Goal: Task Accomplishment & Management: Use online tool/utility

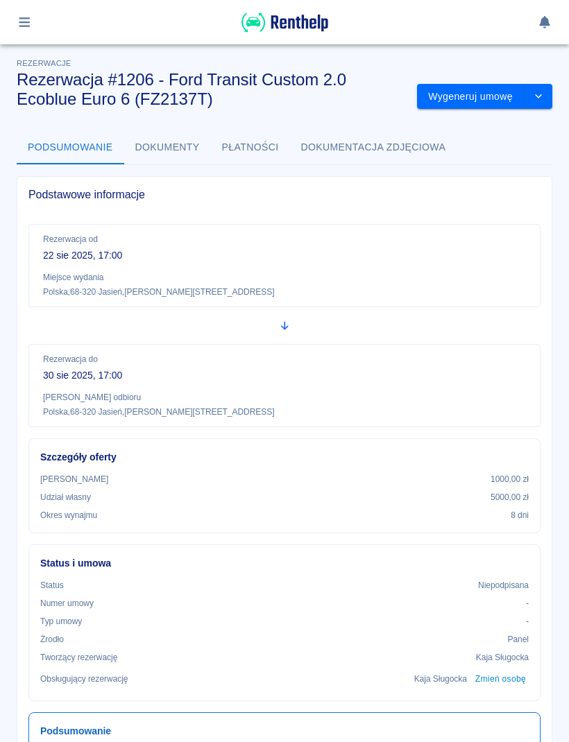
click at [18, 15] on button "button" at bounding box center [24, 22] width 27 height 24
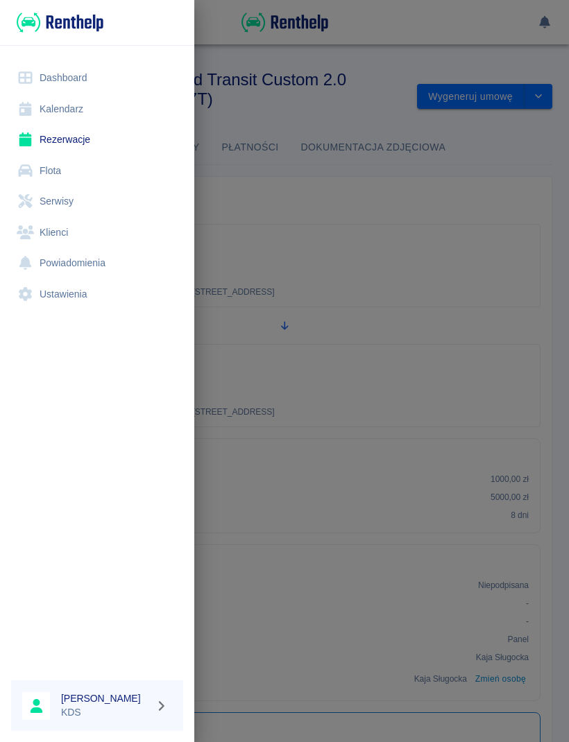
click at [79, 111] on link "Kalendarz" at bounding box center [97, 109] width 172 height 31
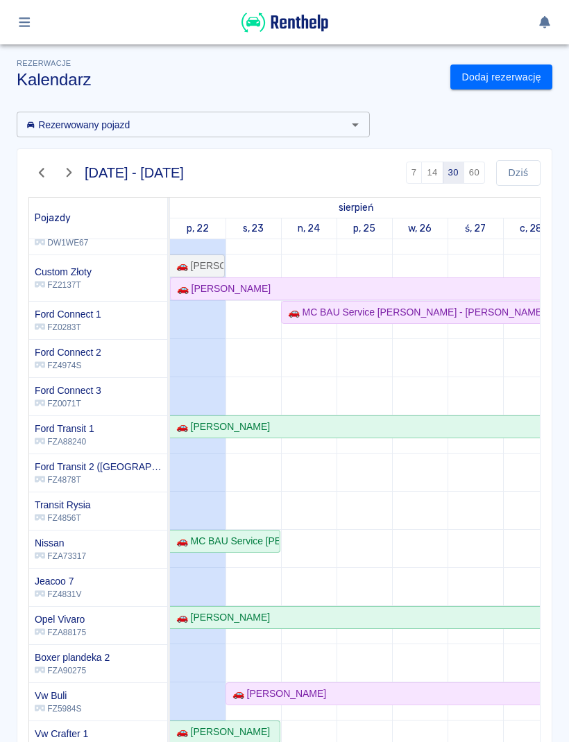
scroll to position [61, 0]
click at [243, 286] on div "🚗 [PERSON_NAME]" at bounding box center [220, 289] width 99 height 15
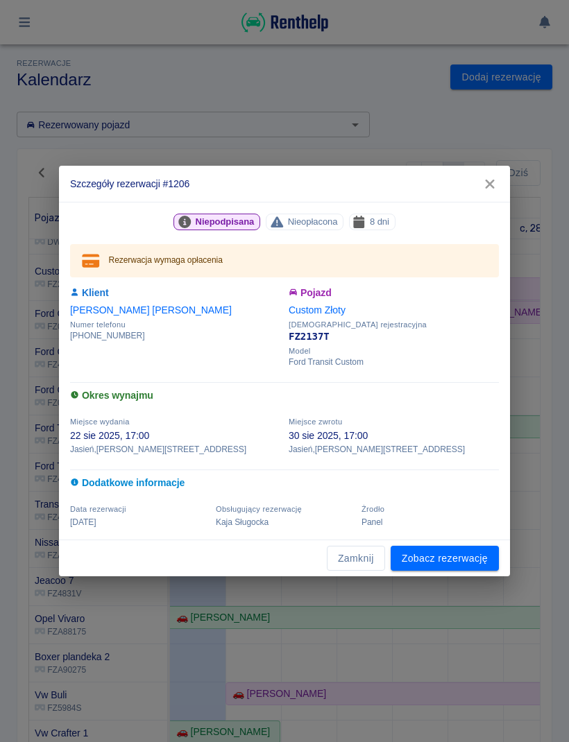
click at [472, 551] on link "Zobacz rezerwację" at bounding box center [444, 559] width 108 height 26
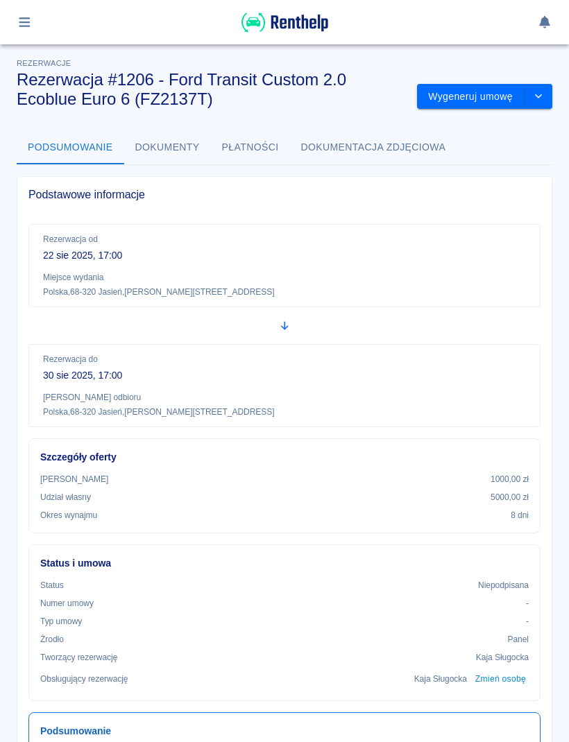
click at [302, 20] on img at bounding box center [284, 22] width 87 height 23
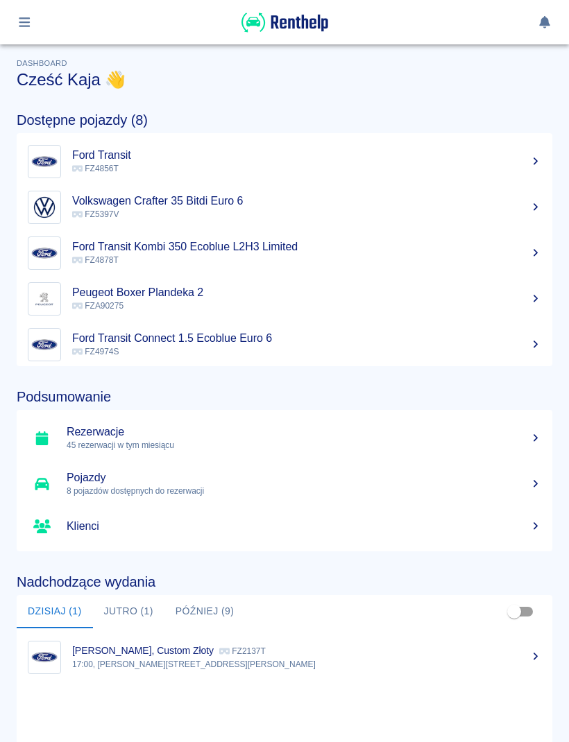
click at [29, 23] on icon "button" at bounding box center [24, 22] width 11 height 10
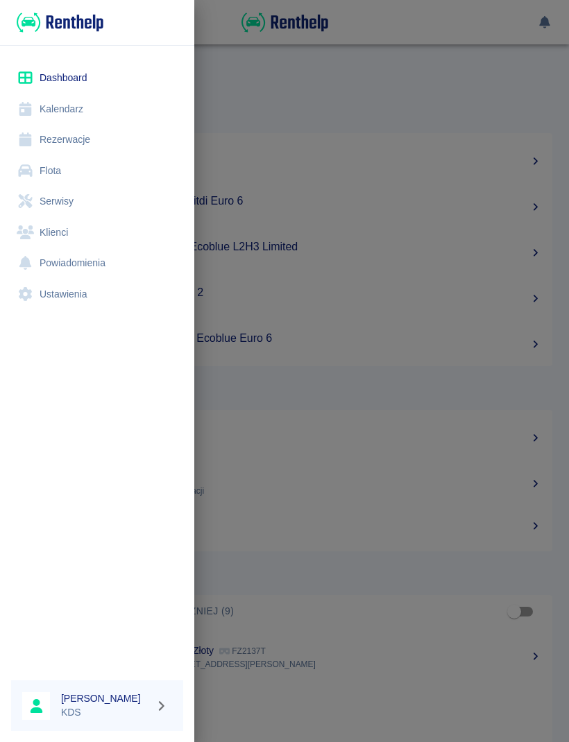
click at [73, 104] on link "Kalendarz" at bounding box center [97, 109] width 172 height 31
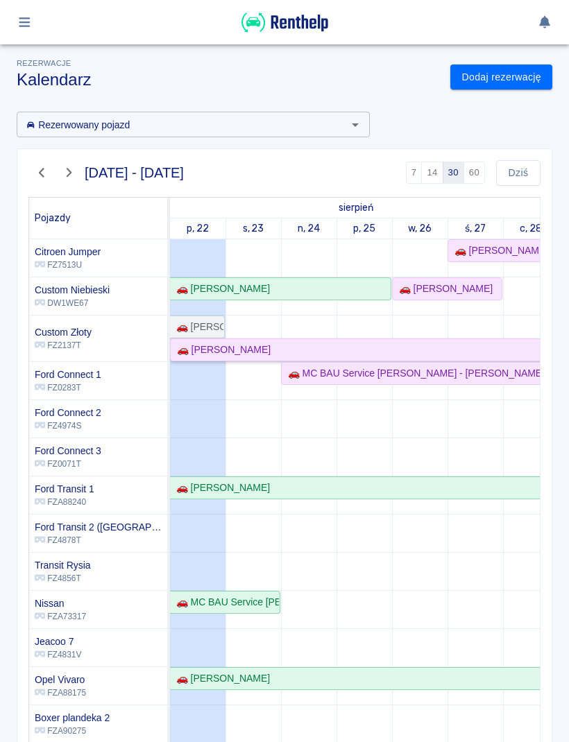
click at [277, 350] on div "🚗 [PERSON_NAME]" at bounding box center [419, 350] width 496 height 15
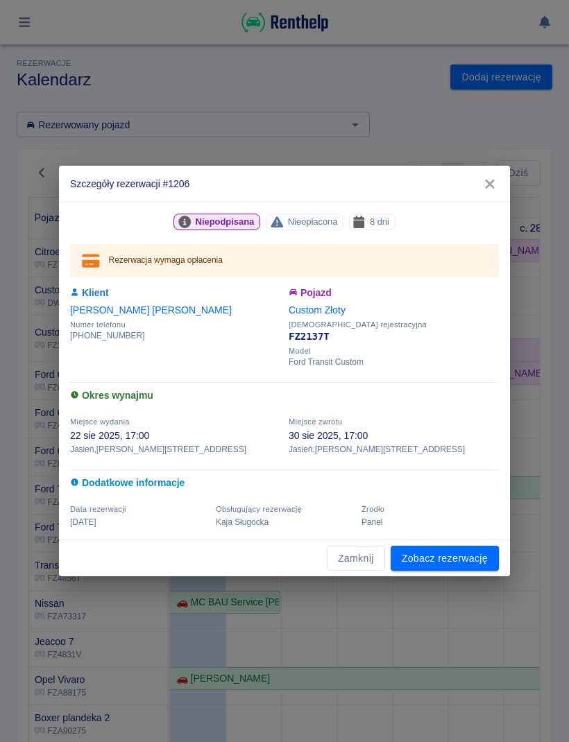
click at [456, 570] on link "Zobacz rezerwację" at bounding box center [444, 559] width 108 height 26
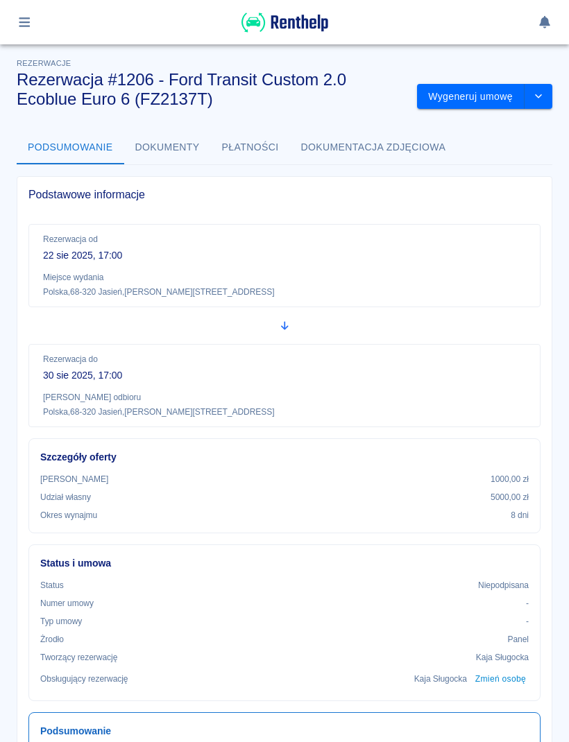
click at [485, 94] on button "Wygeneruj umowę" at bounding box center [470, 97] width 107 height 26
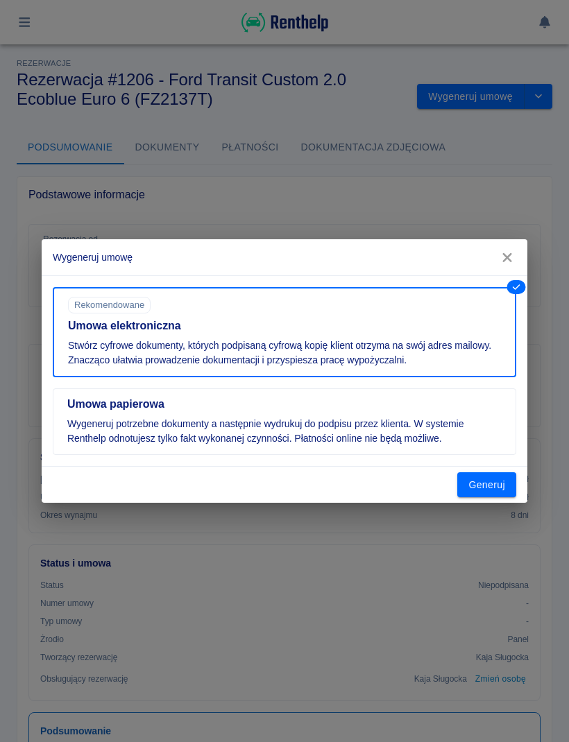
click at [512, 261] on icon "button" at bounding box center [507, 257] width 18 height 15
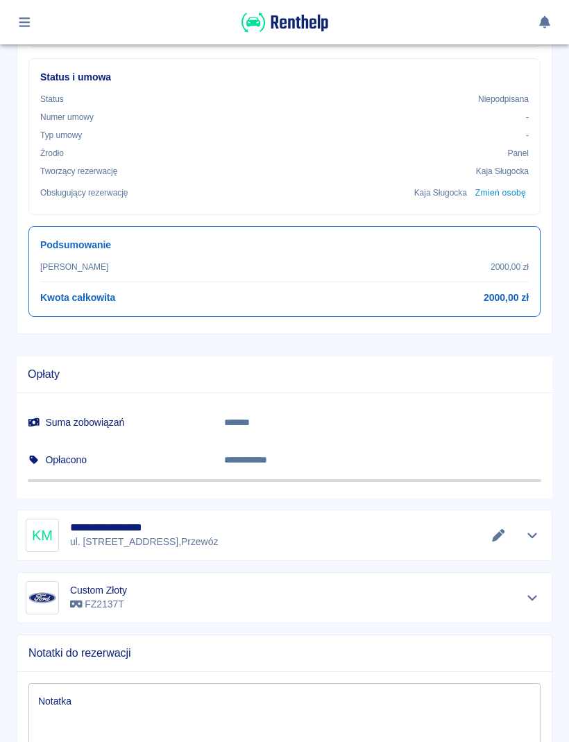
scroll to position [529, 0]
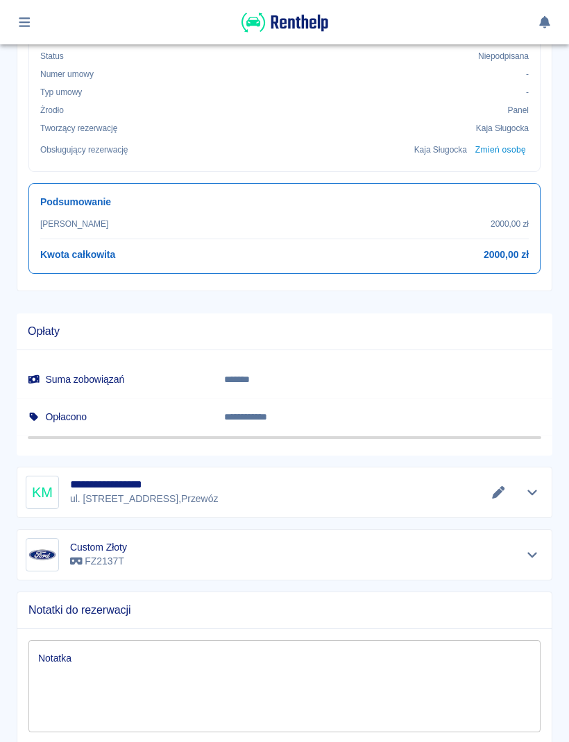
click at [499, 486] on icon "Edytuj dane" at bounding box center [498, 492] width 16 height 12
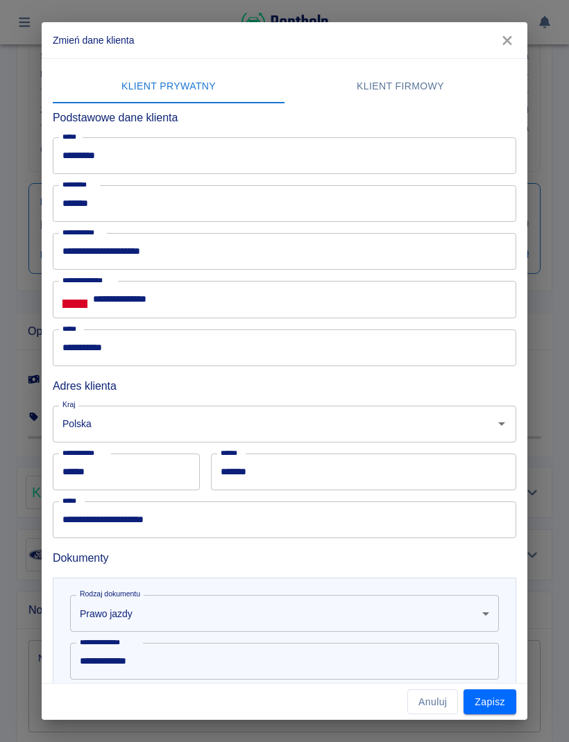
click at [508, 713] on button "Zapisz" at bounding box center [489, 702] width 53 height 26
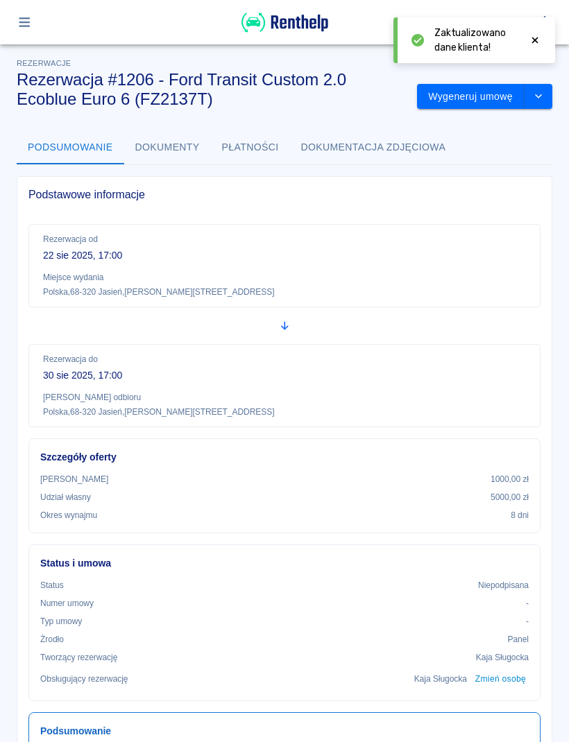
scroll to position [0, 0]
click at [474, 92] on button "Wygeneruj umowę" at bounding box center [470, 97] width 107 height 26
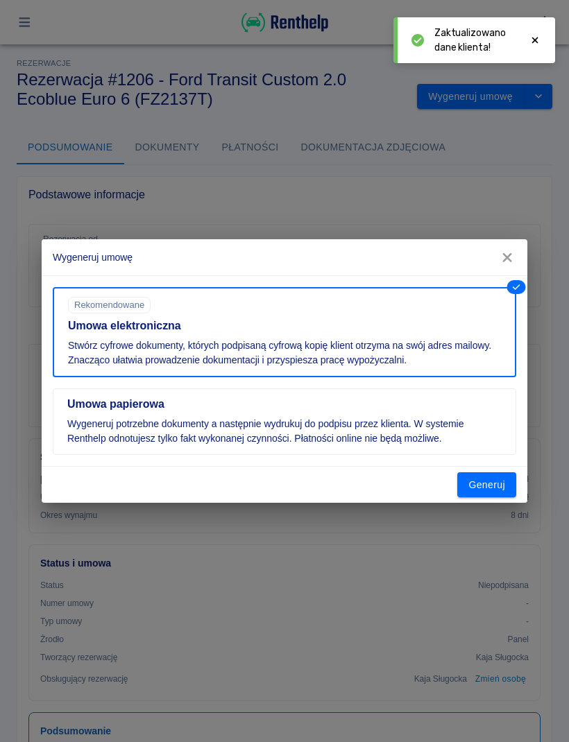
click at [493, 487] on button "Generuj" at bounding box center [486, 485] width 59 height 26
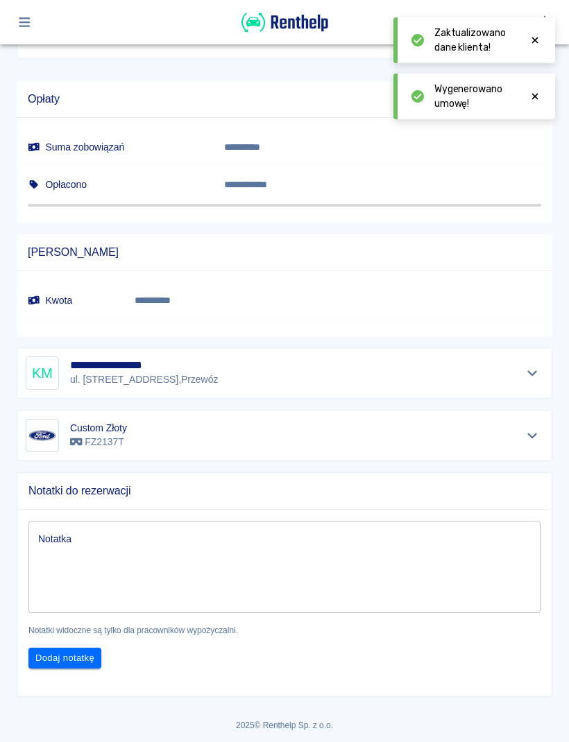
scroll to position [761, 0]
click at [528, 41] on icon at bounding box center [534, 40] width 12 height 10
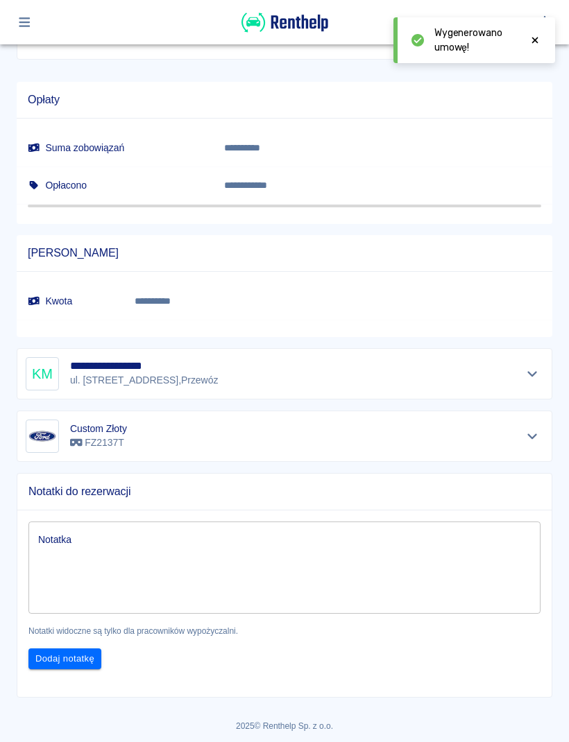
click at [543, 76] on div "**********" at bounding box center [279, 147] width 546 height 153
click at [539, 33] on div at bounding box center [534, 40] width 12 height 29
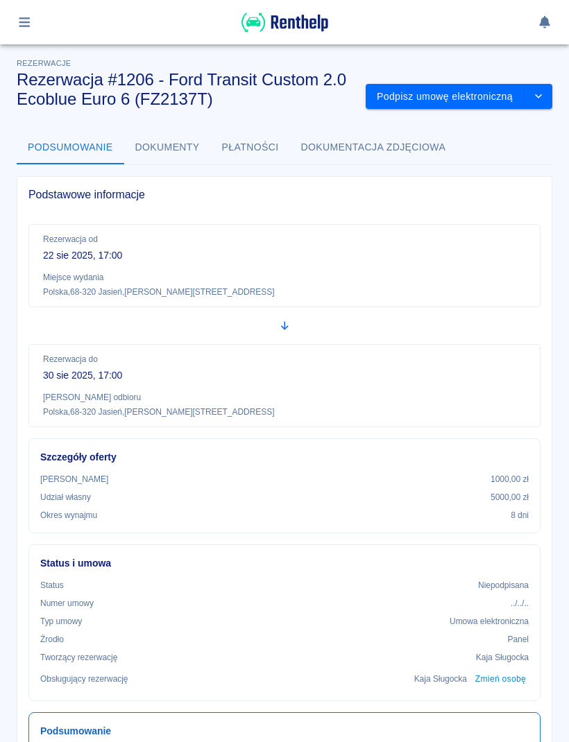
scroll to position [0, 0]
click at [460, 96] on button "Podpisz umowę elektroniczną" at bounding box center [444, 97] width 159 height 26
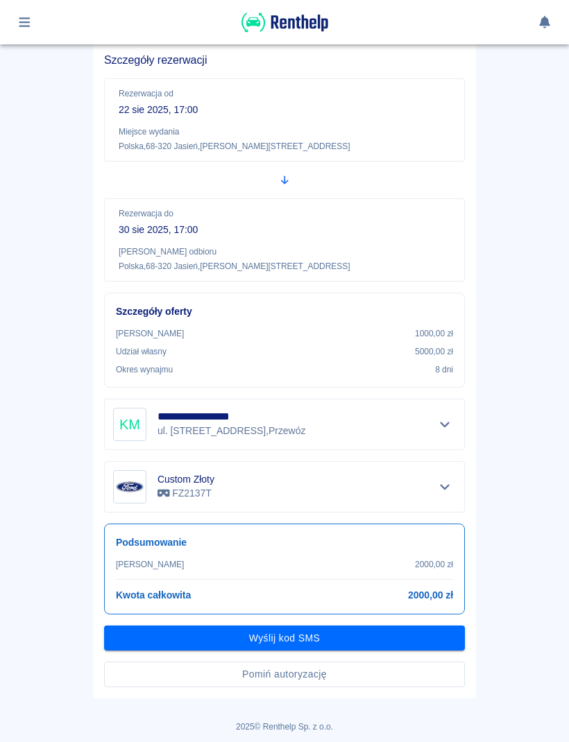
click at [376, 673] on button "Pomiń autoryzację" at bounding box center [284, 674] width 361 height 26
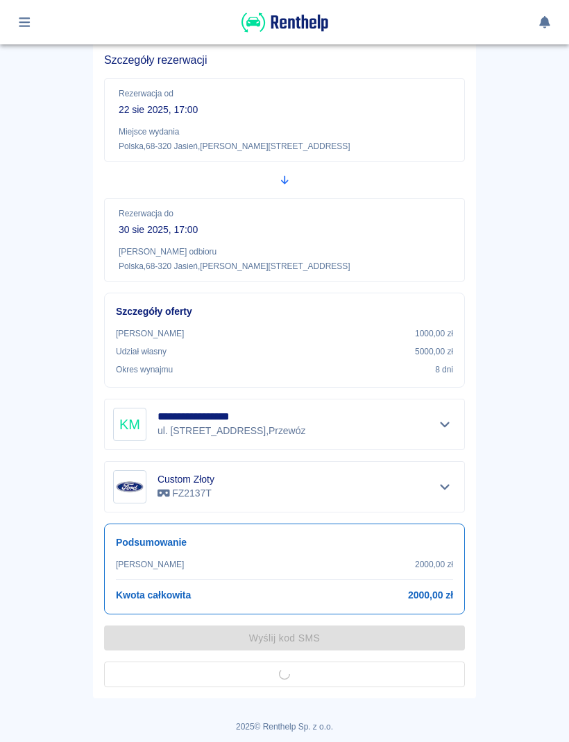
scroll to position [69, 0]
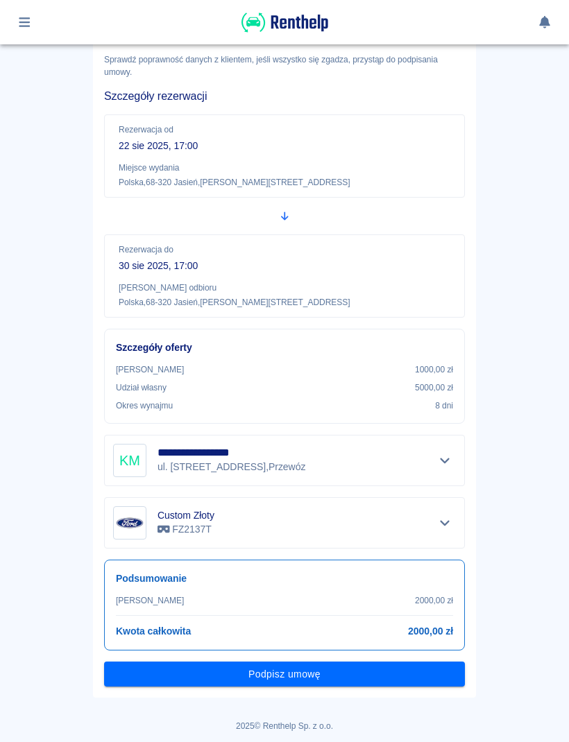
click at [374, 670] on button "Podpisz umowę" at bounding box center [284, 674] width 361 height 26
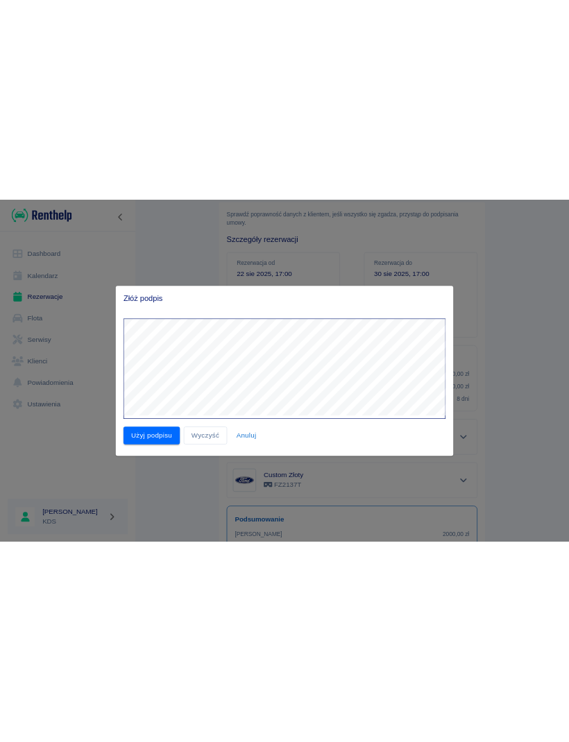
scroll to position [0, 0]
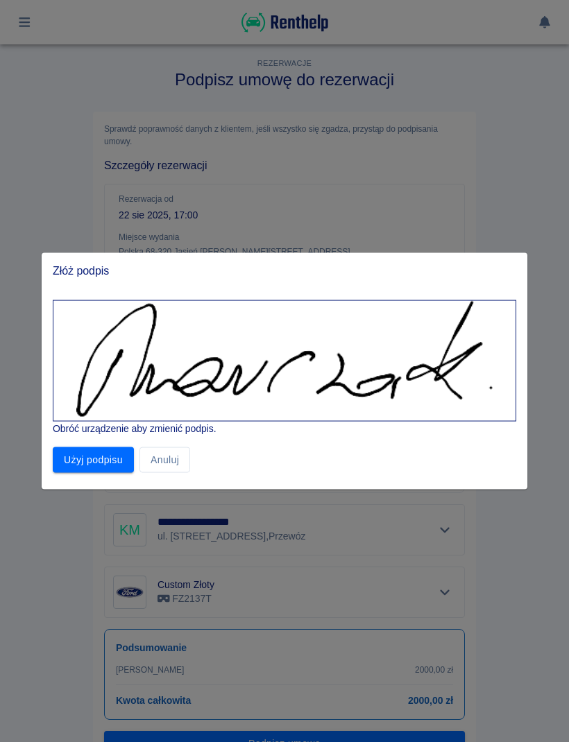
click at [116, 456] on button "Użyj podpisu" at bounding box center [93, 460] width 81 height 26
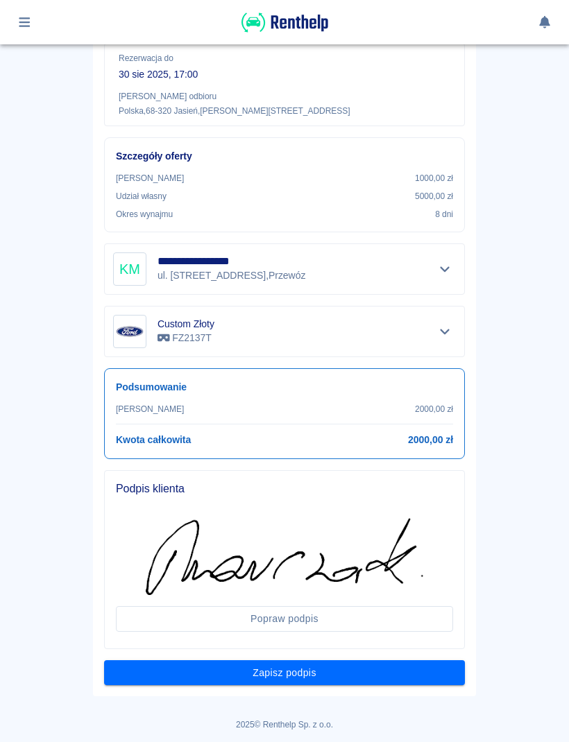
scroll to position [259, 0]
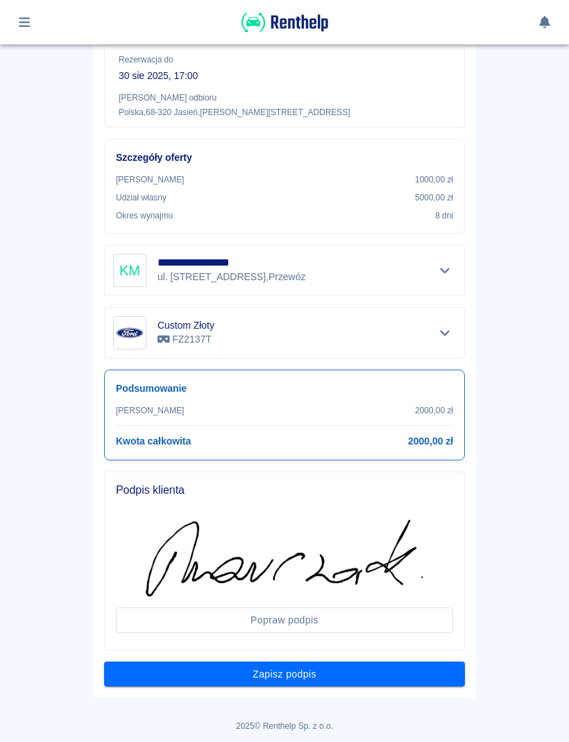
click at [408, 673] on button "Zapisz podpis" at bounding box center [284, 674] width 361 height 26
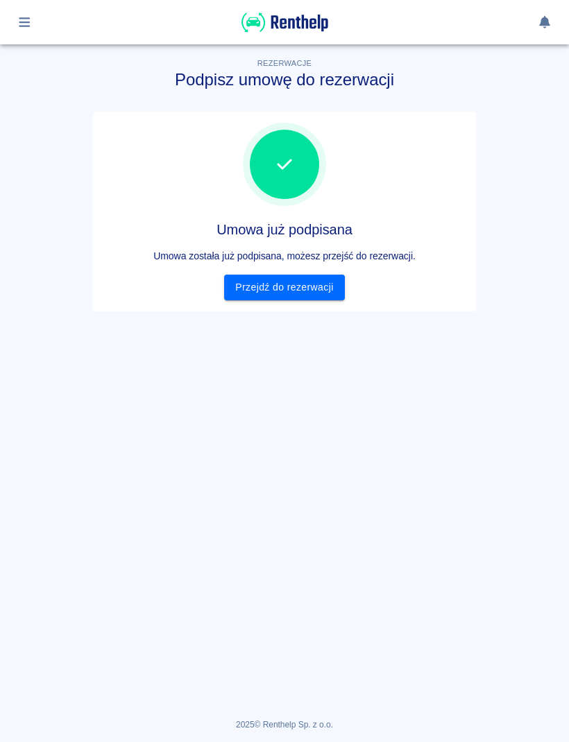
click at [314, 295] on link "Przejdź do rezerwacji" at bounding box center [284, 288] width 120 height 26
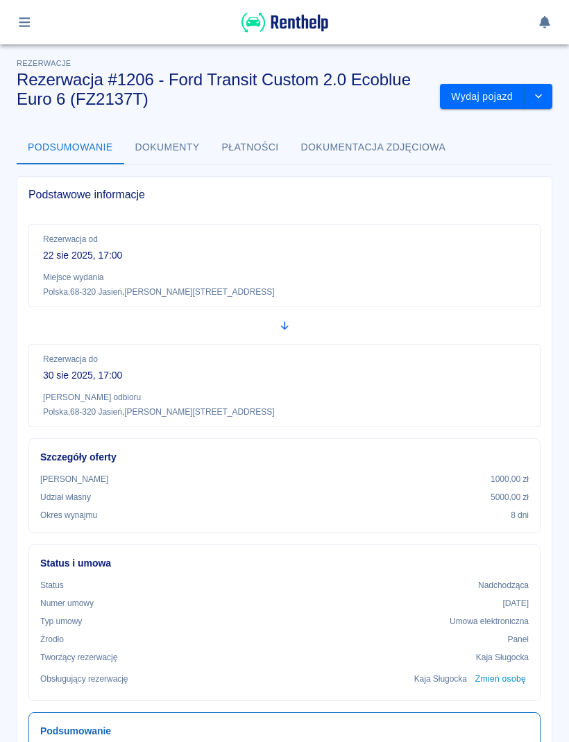
click at [487, 91] on button "Wydaj pojazd" at bounding box center [482, 97] width 85 height 26
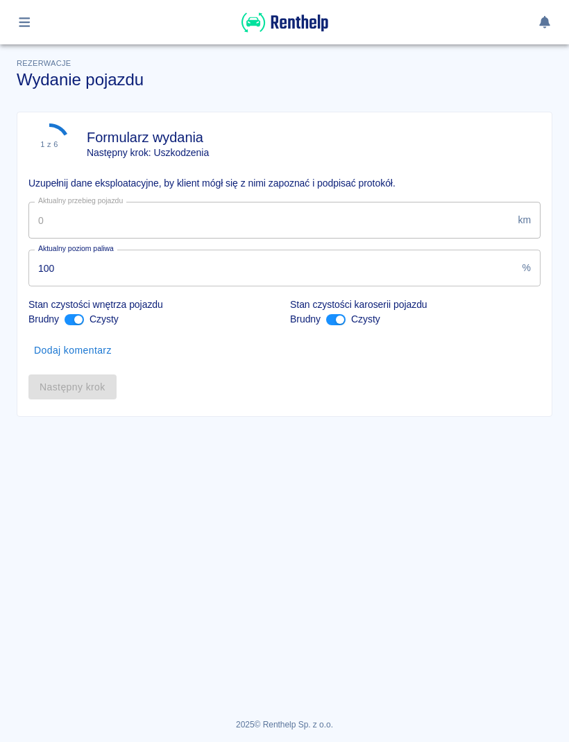
type input "116567"
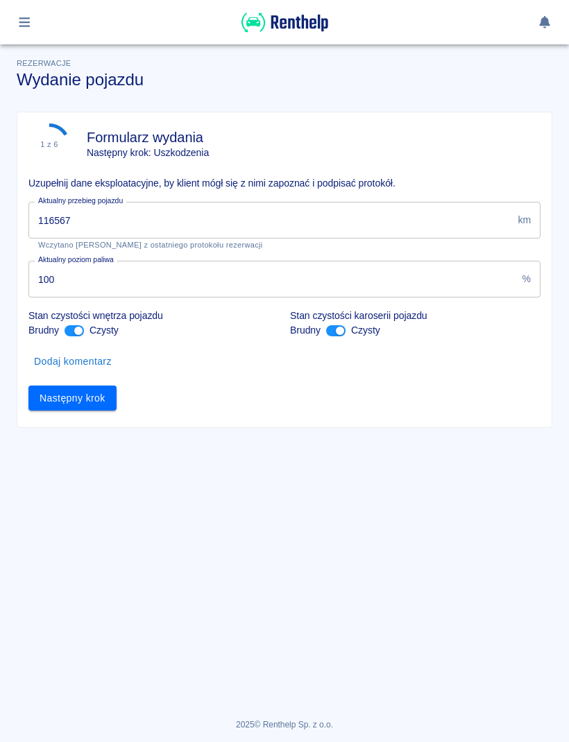
click at [94, 399] on button "Następny krok" at bounding box center [72, 399] width 88 height 26
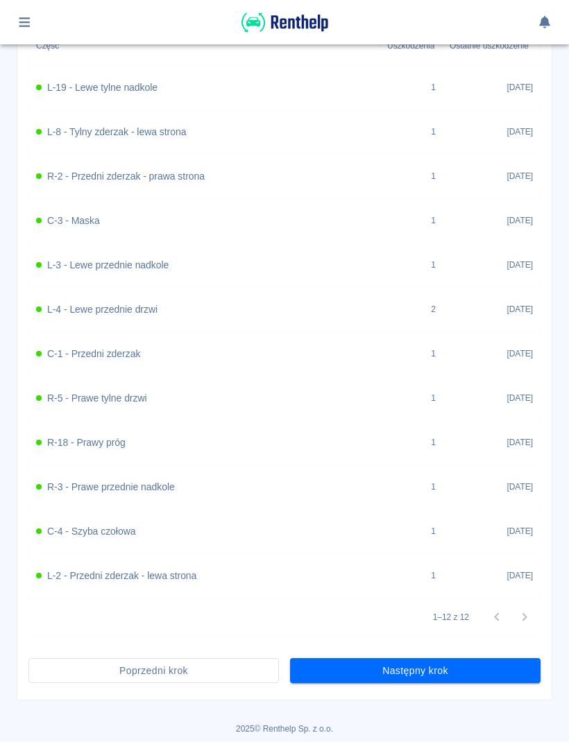
scroll to position [585, 0]
click at [474, 678] on button "Następny krok" at bounding box center [415, 672] width 250 height 26
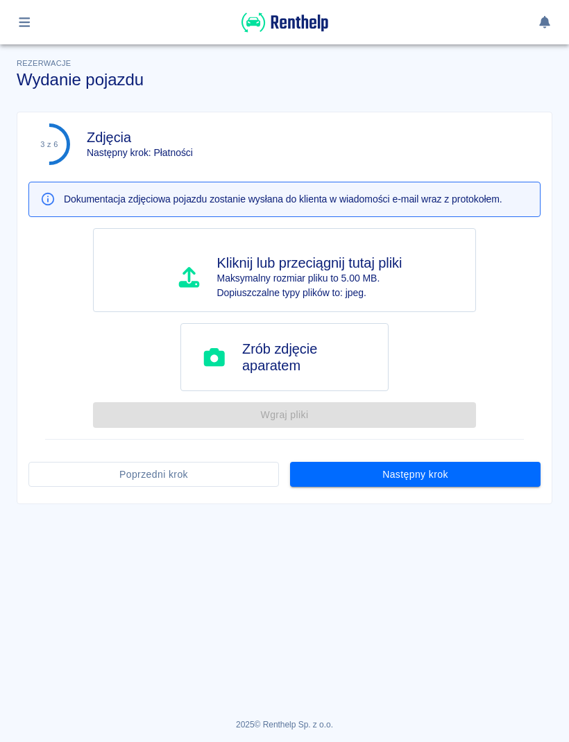
click at [453, 481] on button "Następny krok" at bounding box center [415, 475] width 250 height 26
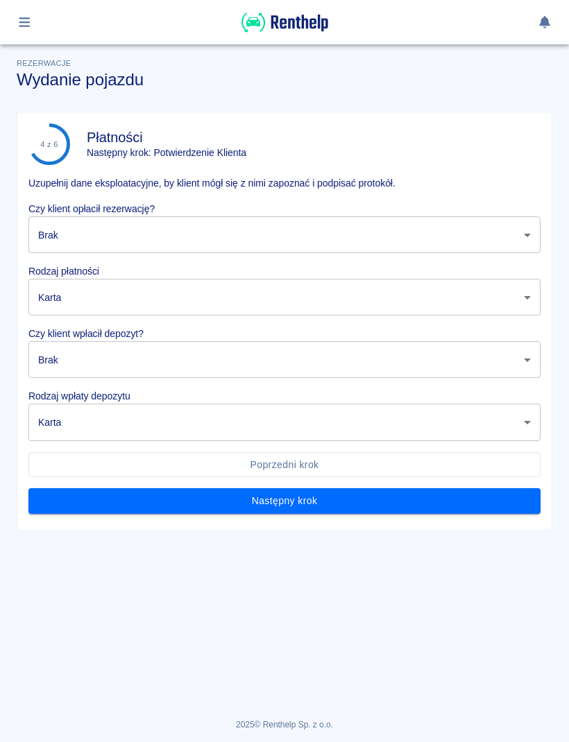
click at [418, 220] on body "Używamy plików Cookies, by zapewnić Ci najlepsze możliwe doświadczenie. Aby dow…" at bounding box center [284, 371] width 569 height 742
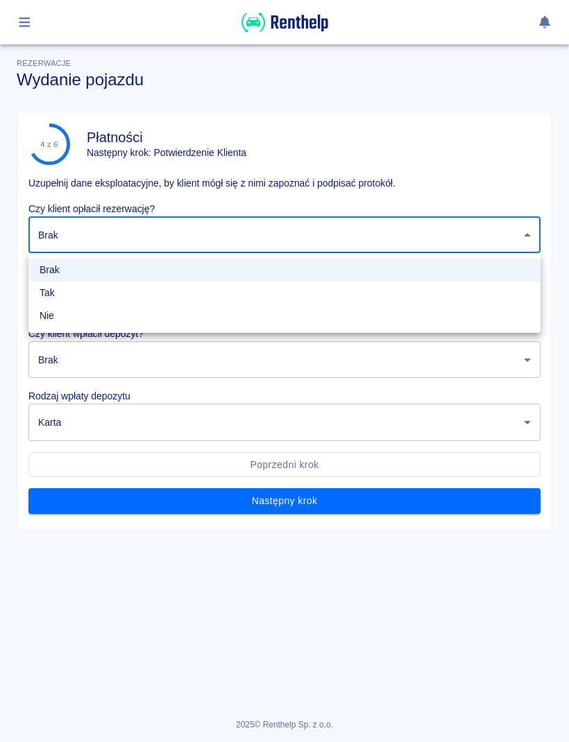
click at [75, 296] on li "Tak" at bounding box center [284, 293] width 512 height 23
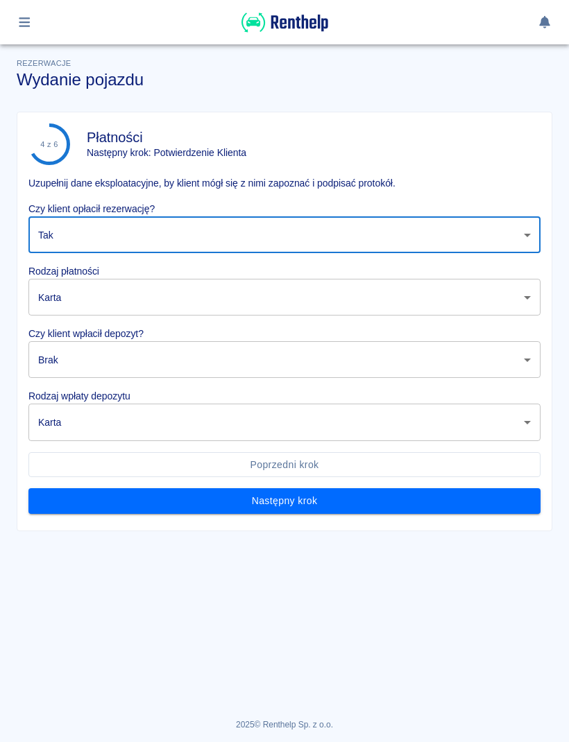
type input "true"
click at [124, 290] on body "Używamy plików Cookies, by zapewnić Ci najlepsze możliwe doświadczenie. Aby dow…" at bounding box center [284, 371] width 569 height 742
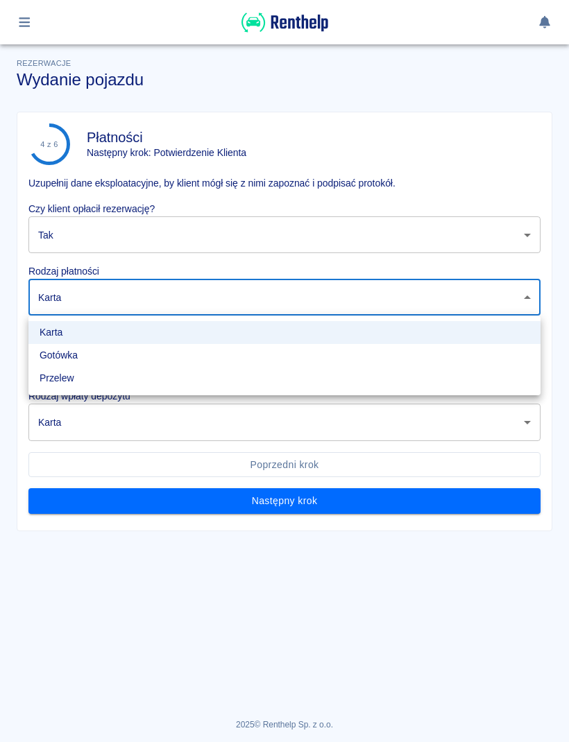
click at [85, 349] on li "Gotówka" at bounding box center [284, 355] width 512 height 23
type input "cash"
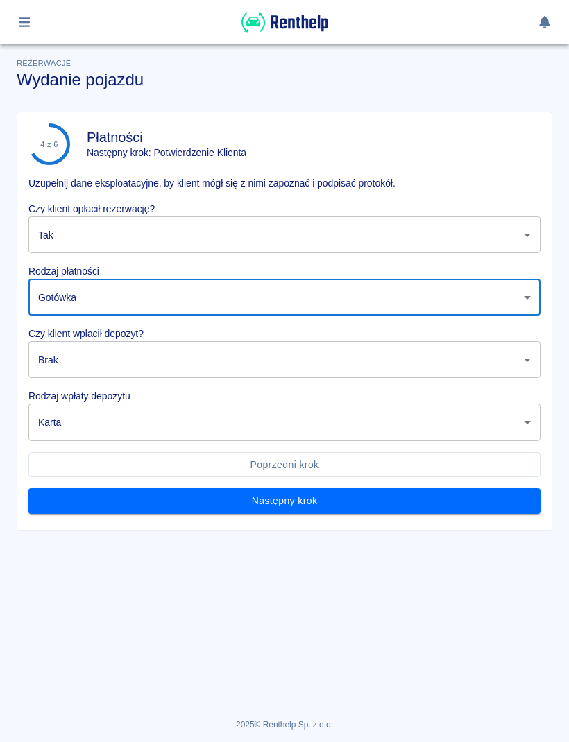
click at [128, 358] on body "Używamy plików Cookies, by zapewnić Ci najlepsze możliwe doświadczenie. Aby dow…" at bounding box center [284, 371] width 569 height 742
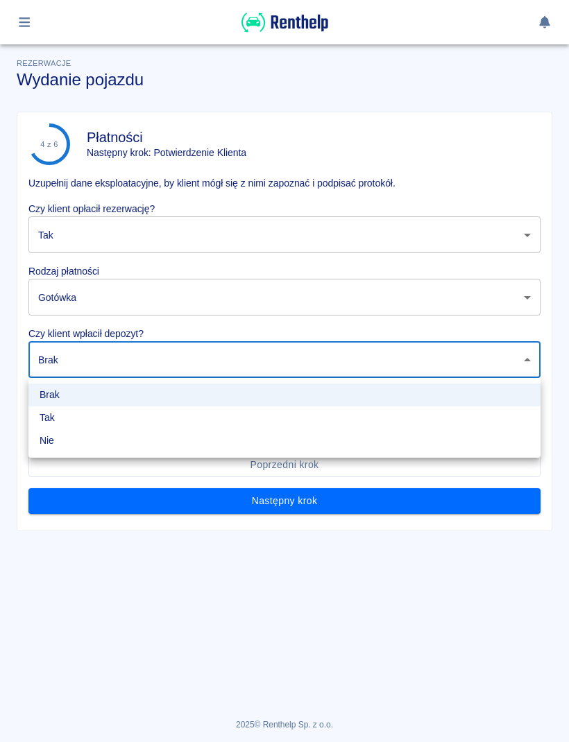
click at [94, 414] on li "Tak" at bounding box center [284, 417] width 512 height 23
type input "true"
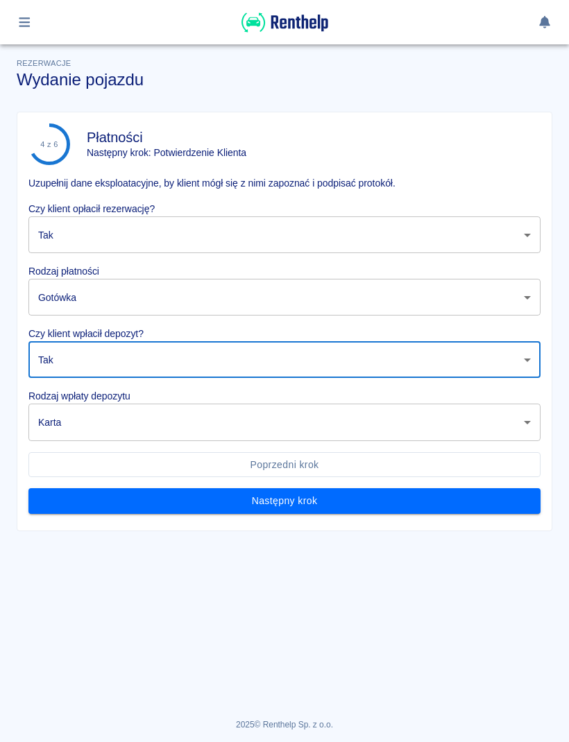
click at [153, 416] on body "Używamy plików Cookies, by zapewnić Ci najlepsze możliwe doświadczenie. Aby dow…" at bounding box center [284, 371] width 569 height 742
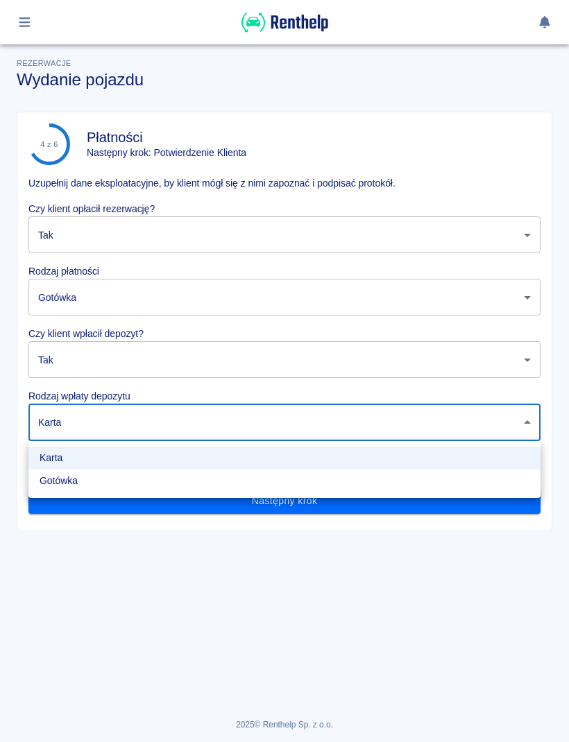
click at [102, 479] on li "Gotówka" at bounding box center [284, 480] width 512 height 23
type input "cash"
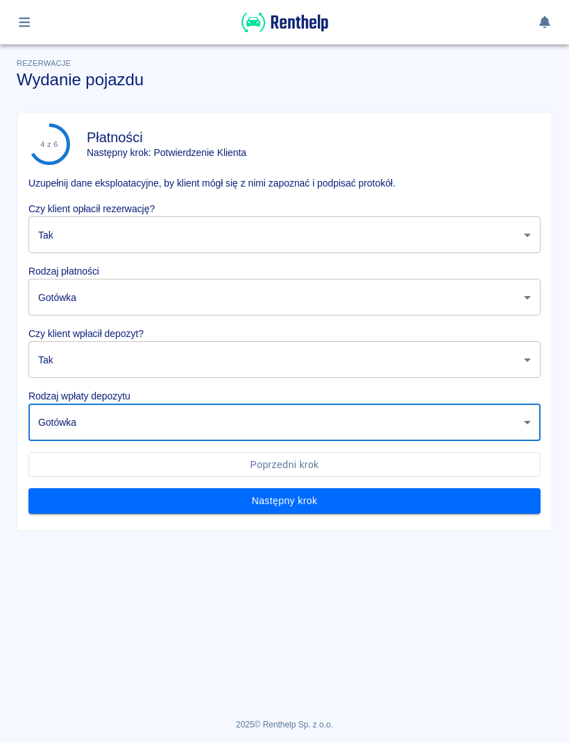
click at [354, 501] on button "Następny krok" at bounding box center [284, 501] width 512 height 26
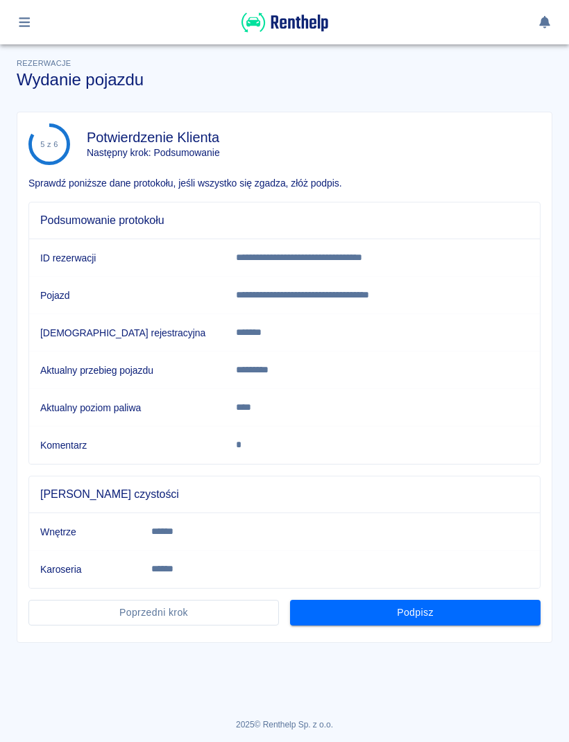
click at [492, 617] on button "Podpisz" at bounding box center [415, 613] width 250 height 26
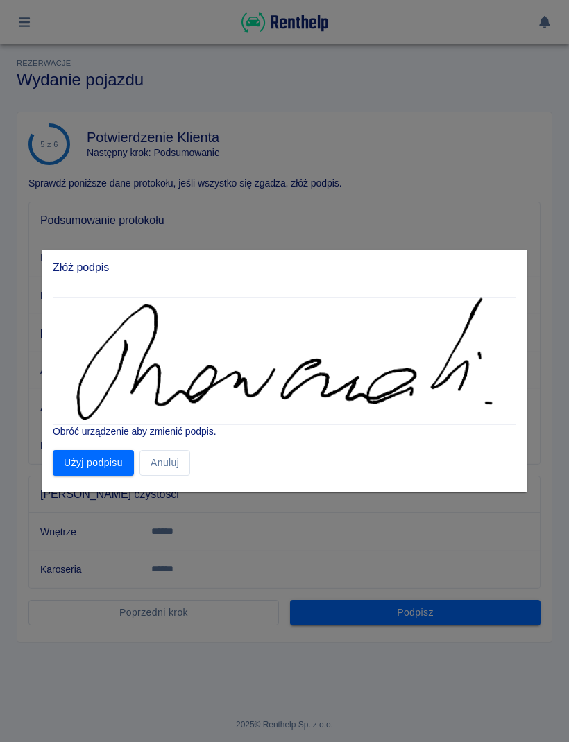
click at [115, 465] on button "Użyj podpisu" at bounding box center [93, 463] width 81 height 26
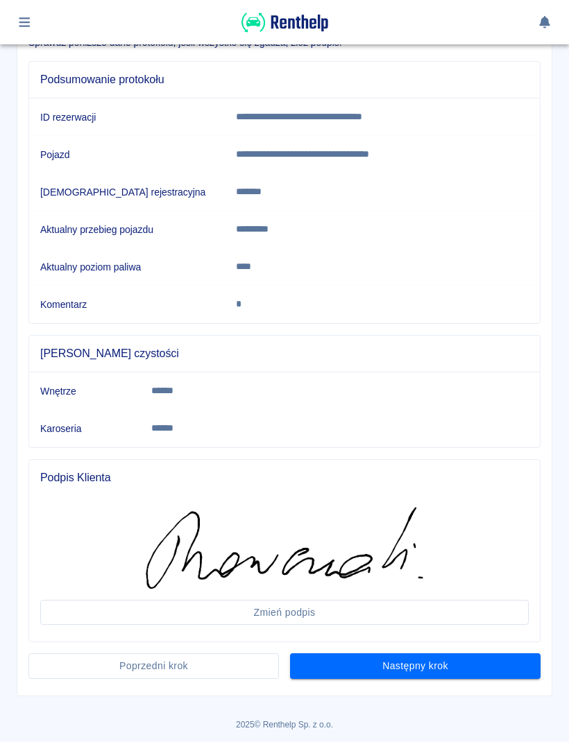
scroll to position [140, 0]
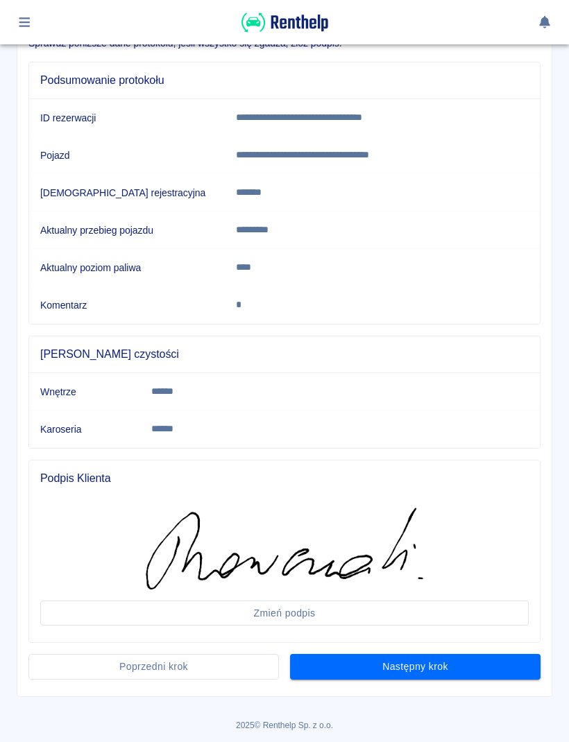
click at [510, 666] on button "Następny krok" at bounding box center [415, 667] width 250 height 26
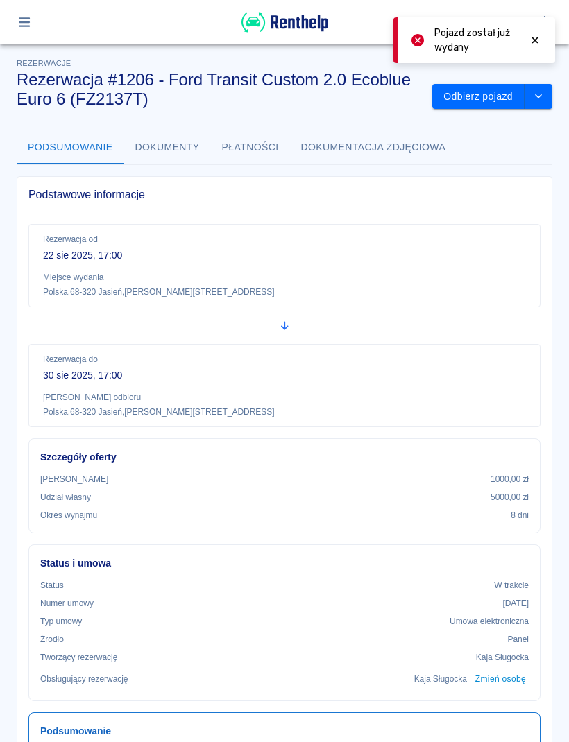
click at [540, 39] on icon at bounding box center [534, 40] width 12 height 10
click at [35, 26] on button "button" at bounding box center [24, 22] width 27 height 24
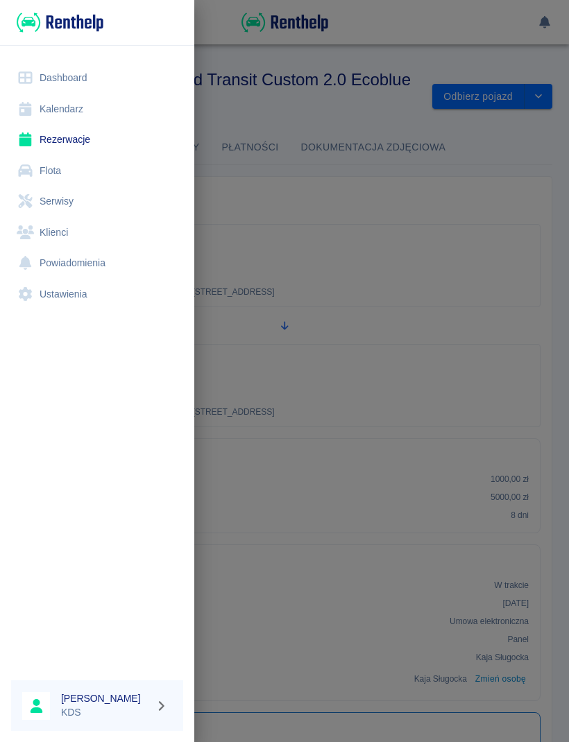
click at [78, 107] on link "Kalendarz" at bounding box center [97, 109] width 172 height 31
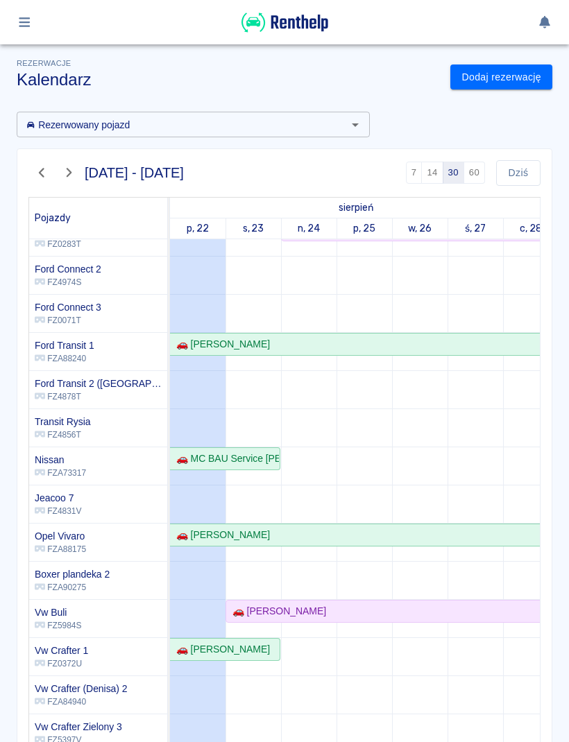
scroll to position [146, -1]
click at [521, 181] on button "Dziś" at bounding box center [518, 173] width 44 height 26
click at [521, 180] on button "Dziś" at bounding box center [518, 173] width 44 height 26
